Goal: Task Accomplishment & Management: Manage account settings

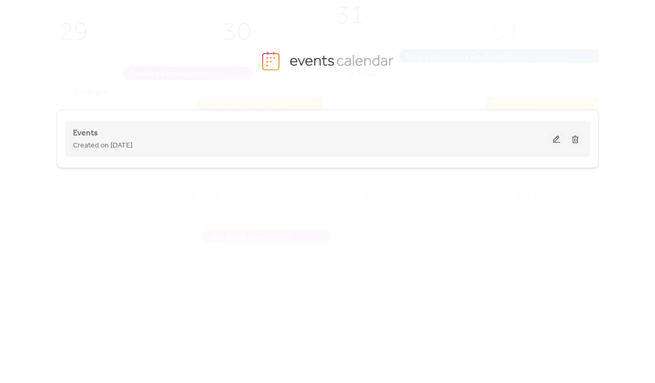
click at [560, 133] on button at bounding box center [556, 139] width 15 height 16
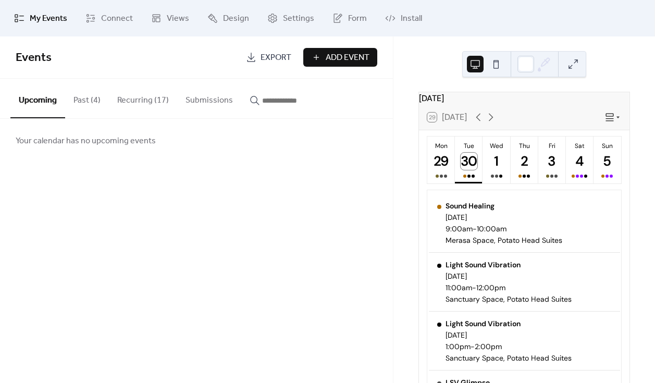
click at [151, 93] on button "Recurring (17)" at bounding box center [143, 98] width 68 height 39
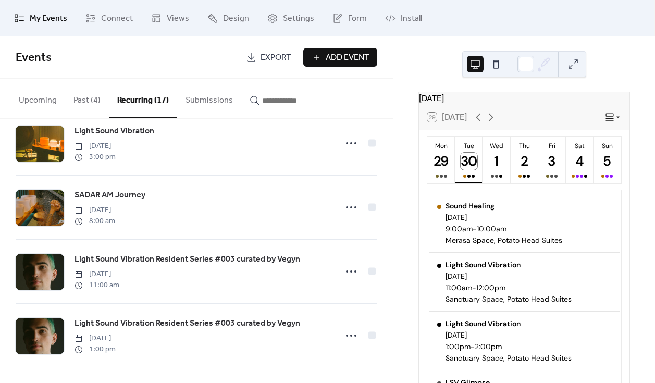
scroll to position [688, 0]
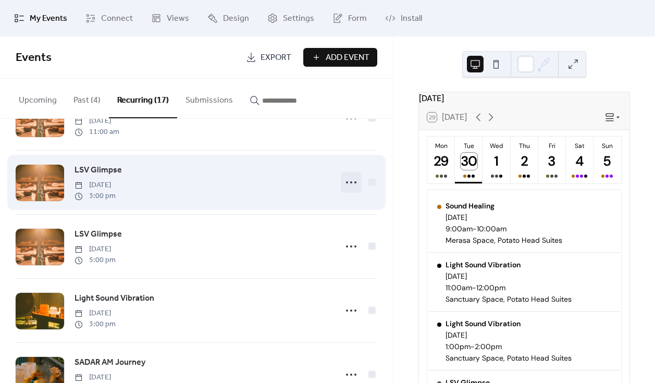
click at [352, 188] on icon at bounding box center [351, 182] width 17 height 17
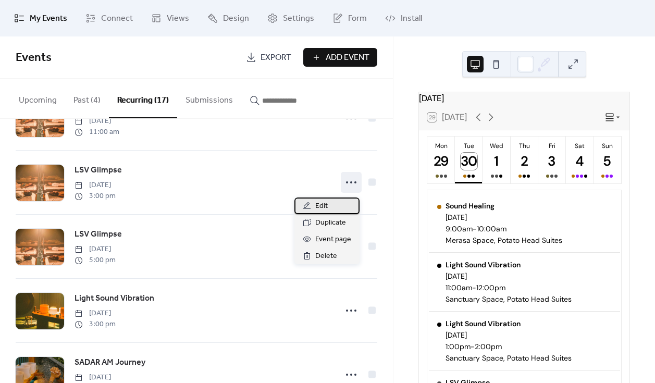
click at [340, 202] on div "Edit" at bounding box center [326, 205] width 65 height 17
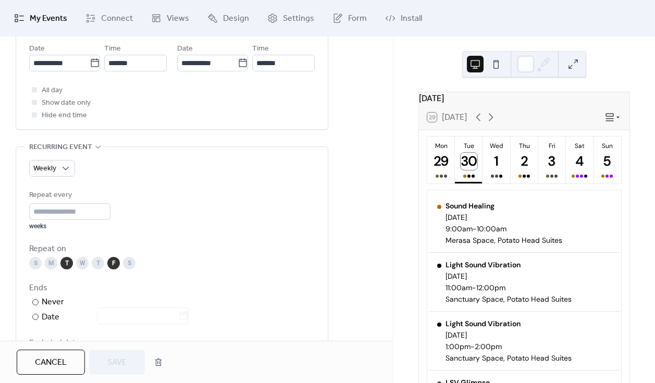
scroll to position [383, 0]
click at [130, 261] on div "S" at bounding box center [129, 262] width 12 height 12
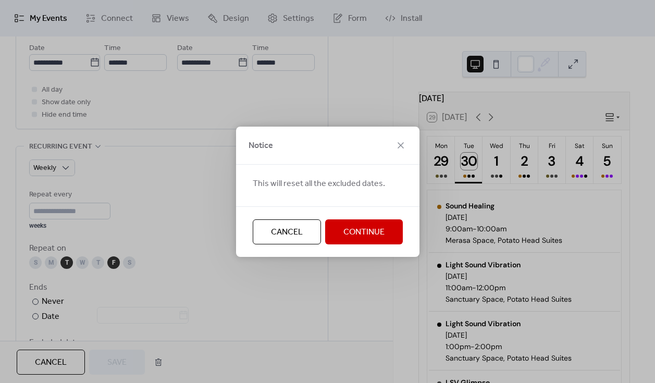
click at [362, 234] on span "Continue" at bounding box center [363, 232] width 41 height 12
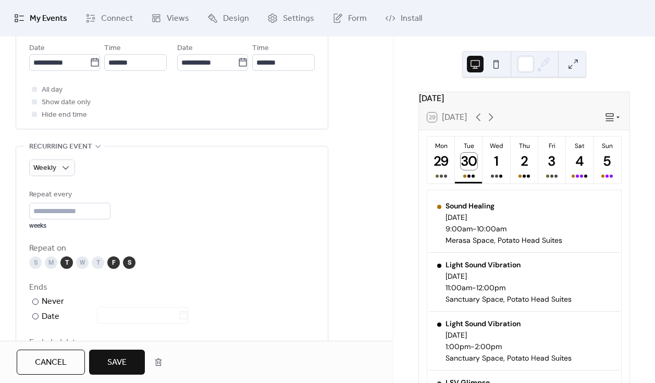
click at [30, 258] on div "S M T W T F S" at bounding box center [171, 262] width 285 height 12
click at [31, 260] on div "S" at bounding box center [35, 262] width 12 height 12
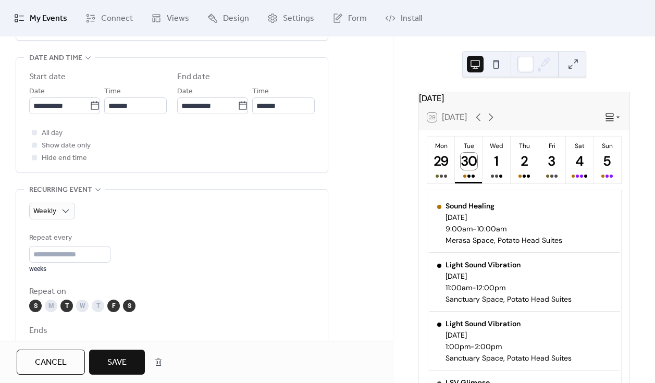
scroll to position [341, 0]
click at [136, 363] on button "Save" at bounding box center [117, 361] width 56 height 25
